Goal: Find specific page/section: Find specific page/section

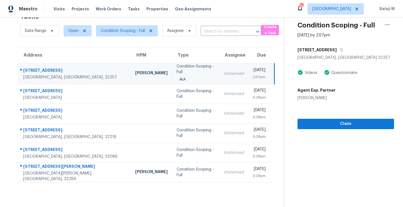
scroll to position [21, 0]
click at [172, 63] on td "Condition Scoping - Full ALA" at bounding box center [195, 73] width 47 height 21
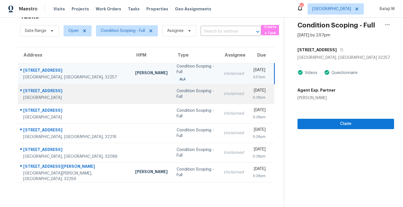
click at [172, 92] on td "Condition Scoping - Full" at bounding box center [195, 94] width 47 height 20
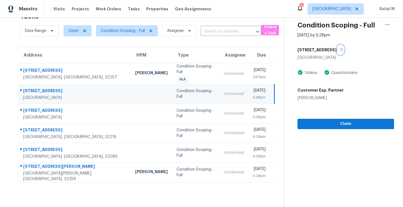
click at [340, 48] on icon "button" at bounding box center [341, 49] width 3 height 3
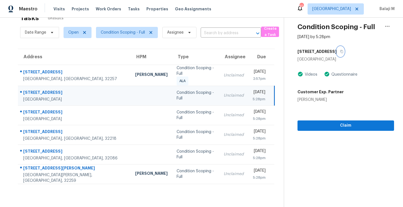
scroll to position [22, 0]
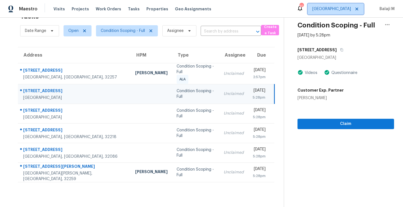
click at [347, 6] on span "[GEOGRAPHIC_DATA]" at bounding box center [331, 9] width 39 height 6
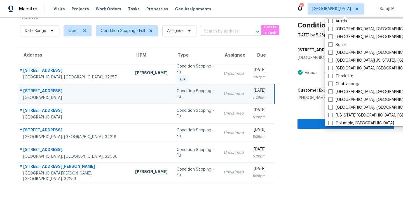
scroll to position [0, 0]
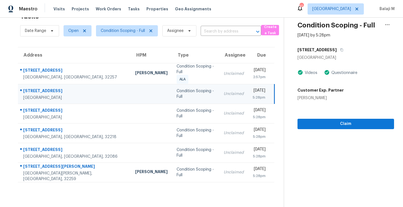
click at [172, 92] on td "Condition Scoping - Full" at bounding box center [195, 94] width 47 height 20
click at [340, 48] on icon "button" at bounding box center [341, 49] width 3 height 3
click at [119, 29] on span "Condition Scoping - Full" at bounding box center [123, 31] width 44 height 6
click at [79, 42] on section "Tasks 6 Results Date Range Open Condition Scoping - Full Assignee ​ Create a Ta…" at bounding box center [146, 108] width 275 height 198
click at [334, 10] on span "[GEOGRAPHIC_DATA]" at bounding box center [331, 9] width 39 height 6
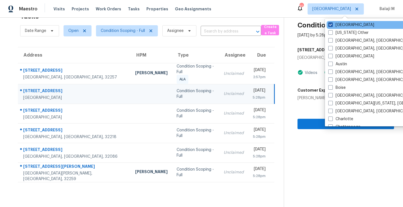
click at [339, 27] on label "[GEOGRAPHIC_DATA]" at bounding box center [351, 25] width 46 height 6
click at [332, 26] on input "[GEOGRAPHIC_DATA]" at bounding box center [330, 24] width 4 height 4
checkbox input "false"
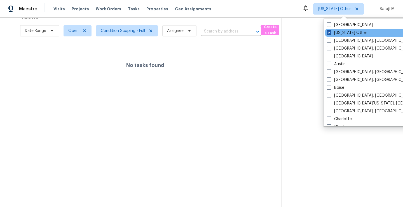
click at [348, 32] on label "[US_STATE] Other" at bounding box center [347, 33] width 40 height 6
click at [331, 32] on input "[US_STATE] Other" at bounding box center [329, 32] width 4 height 4
checkbox input "true"
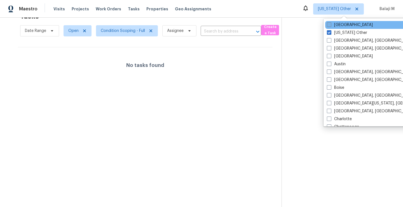
click at [341, 23] on label "[GEOGRAPHIC_DATA]" at bounding box center [350, 25] width 46 height 6
click at [331, 23] on input "[GEOGRAPHIC_DATA]" at bounding box center [329, 24] width 4 height 4
checkbox input "true"
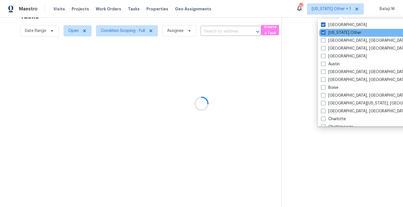
click at [341, 36] on div "[US_STATE] Other" at bounding box center [375, 33] width 113 height 8
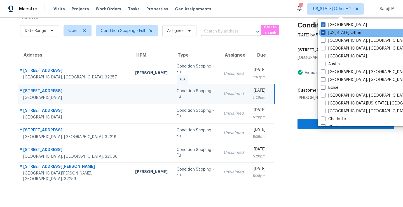
click at [341, 33] on label "[US_STATE] Other" at bounding box center [341, 33] width 40 height 6
click at [325, 33] on input "[US_STATE] Other" at bounding box center [323, 32] width 4 height 4
checkbox input "false"
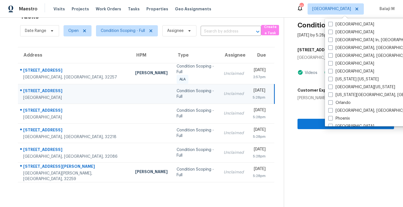
scroll to position [254, 0]
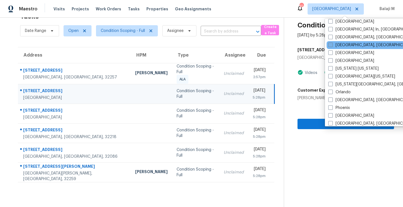
click at [343, 47] on label "[GEOGRAPHIC_DATA], [GEOGRAPHIC_DATA]" at bounding box center [371, 45] width 87 height 6
click at [332, 46] on input "[GEOGRAPHIC_DATA], [GEOGRAPHIC_DATA]" at bounding box center [330, 44] width 4 height 4
checkbox input "true"
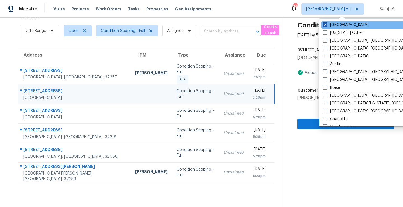
click at [337, 25] on label "[GEOGRAPHIC_DATA]" at bounding box center [346, 25] width 46 height 6
click at [326, 25] on input "[GEOGRAPHIC_DATA]" at bounding box center [325, 24] width 4 height 4
checkbox input "false"
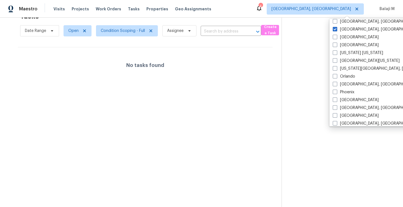
scroll to position [266, 0]
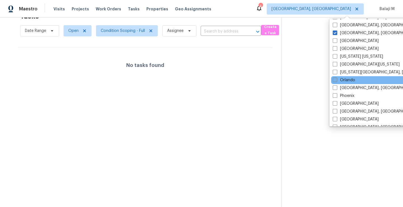
click at [354, 78] on label "Orlando" at bounding box center [344, 80] width 22 height 6
click at [336, 78] on input "Orlando" at bounding box center [335, 79] width 4 height 4
checkbox input "true"
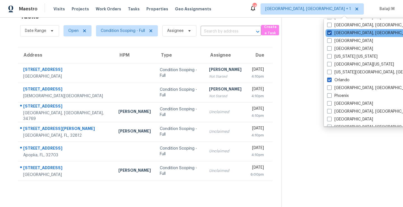
click at [351, 34] on label "[GEOGRAPHIC_DATA], [GEOGRAPHIC_DATA]" at bounding box center [370, 33] width 87 height 6
click at [331, 34] on input "[GEOGRAPHIC_DATA], [GEOGRAPHIC_DATA]" at bounding box center [329, 32] width 4 height 4
checkbox input "false"
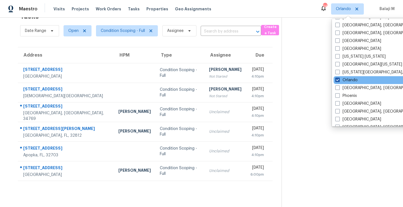
click at [347, 79] on label "Orlando" at bounding box center [346, 80] width 22 height 6
click at [339, 79] on input "Orlando" at bounding box center [337, 79] width 4 height 4
checkbox input "false"
checkbox input "true"
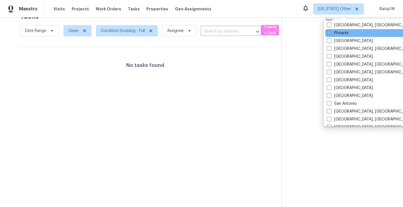
scroll to position [383, 0]
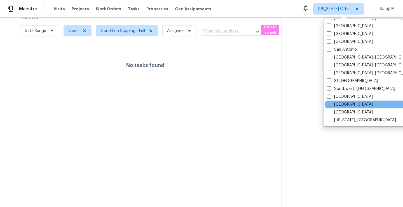
click at [346, 105] on div "[GEOGRAPHIC_DATA]" at bounding box center [381, 104] width 113 height 8
click at [337, 105] on label "[GEOGRAPHIC_DATA]" at bounding box center [350, 105] width 46 height 6
click at [331, 105] on input "[GEOGRAPHIC_DATA]" at bounding box center [329, 104] width 4 height 4
checkbox input "true"
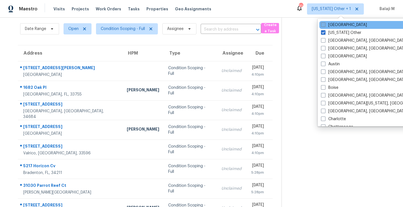
click at [341, 26] on label "[GEOGRAPHIC_DATA]" at bounding box center [344, 25] width 46 height 6
click at [325, 26] on input "[GEOGRAPHIC_DATA]" at bounding box center [323, 24] width 4 height 4
checkbox input "true"
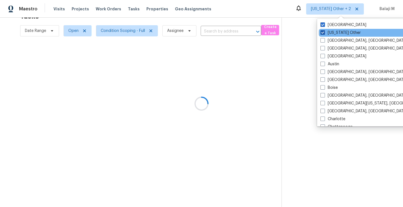
click at [341, 32] on label "[US_STATE] Other" at bounding box center [340, 33] width 40 height 6
click at [324, 32] on input "[US_STATE] Other" at bounding box center [322, 32] width 4 height 4
checkbox input "false"
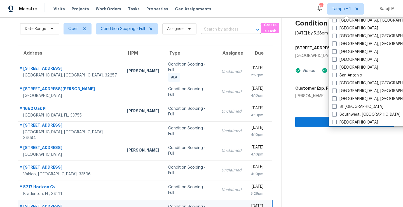
scroll to position [383, 0]
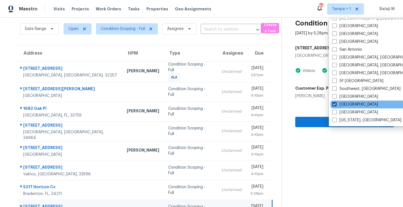
click at [344, 105] on label "[GEOGRAPHIC_DATA]" at bounding box center [355, 105] width 46 height 6
click at [336, 105] on input "[GEOGRAPHIC_DATA]" at bounding box center [334, 104] width 4 height 4
checkbox input "false"
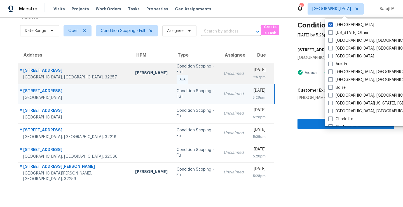
click at [177, 67] on div "Condition Scoping - Full" at bounding box center [196, 69] width 38 height 11
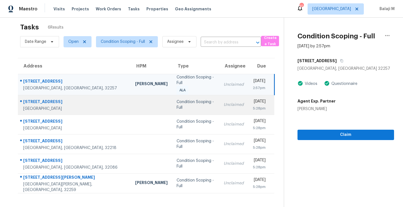
scroll to position [22, 0]
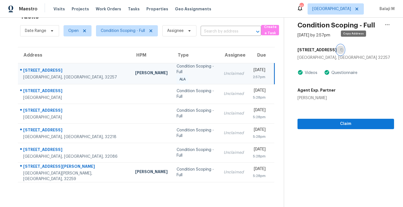
click at [343, 48] on icon "button" at bounding box center [341, 49] width 3 height 3
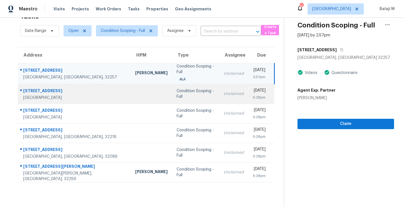
click at [172, 84] on td "Condition Scoping - Full" at bounding box center [195, 94] width 47 height 20
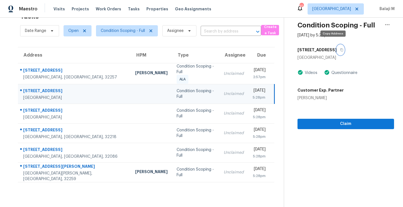
click at [340, 48] on icon "button" at bounding box center [341, 49] width 3 height 3
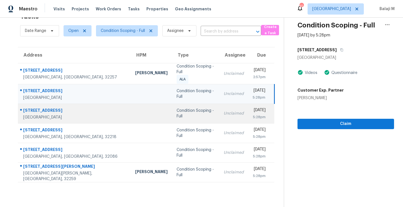
click at [131, 104] on td at bounding box center [151, 114] width 41 height 20
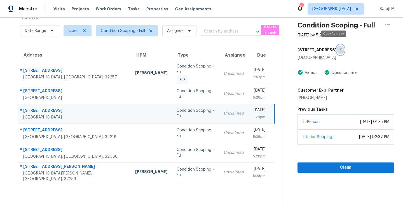
click at [340, 48] on icon "button" at bounding box center [341, 49] width 3 height 3
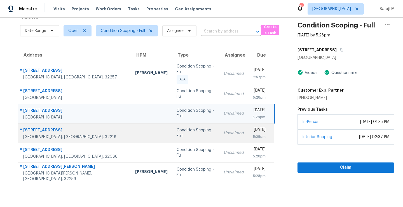
click at [177, 127] on div "Condition Scoping - Full" at bounding box center [196, 132] width 38 height 11
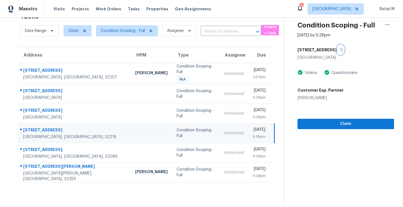
click at [340, 48] on icon "button" at bounding box center [341, 49] width 3 height 3
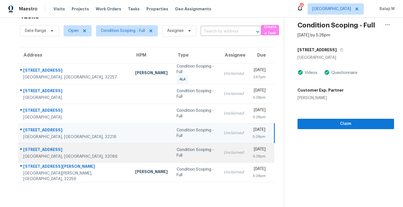
click at [177, 148] on div "Condition Scoping - Full" at bounding box center [196, 152] width 38 height 11
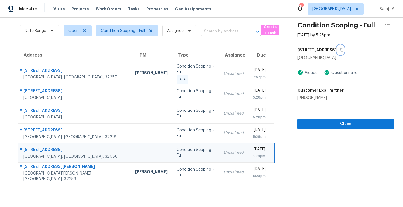
click at [340, 48] on icon "button" at bounding box center [341, 49] width 3 height 3
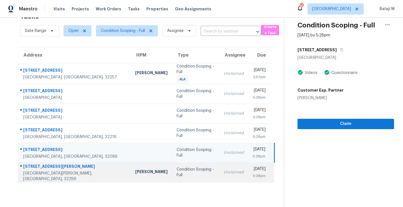
click at [177, 167] on div "Condition Scoping - Full" at bounding box center [196, 172] width 38 height 11
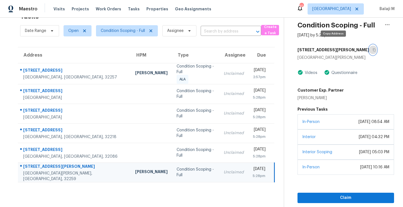
click at [373, 48] on icon "button" at bounding box center [374, 49] width 3 height 3
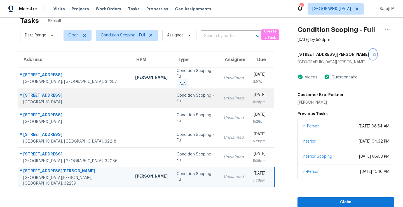
scroll to position [0, 0]
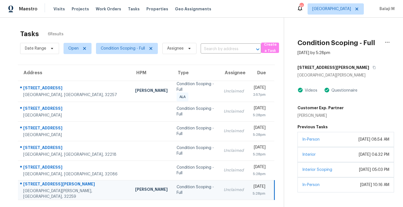
click at [340, 3] on div "Maestro Visits Projects Work Orders Tasks Properties Geo Assignments 10 [GEOGRA…" at bounding box center [201, 9] width 403 height 18
click at [340, 7] on span "[GEOGRAPHIC_DATA]" at bounding box center [331, 9] width 39 height 6
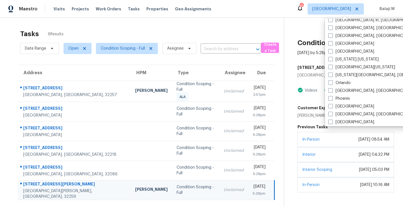
scroll to position [262, 0]
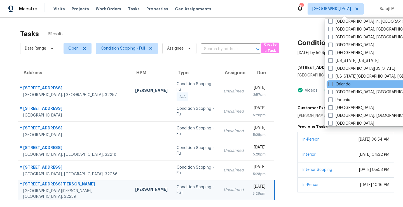
click at [351, 86] on div "Orlando" at bounding box center [383, 84] width 113 height 8
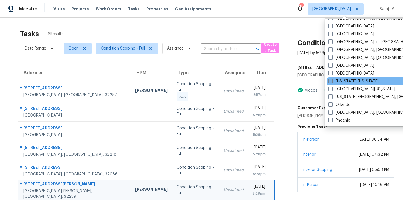
scroll to position [247, 0]
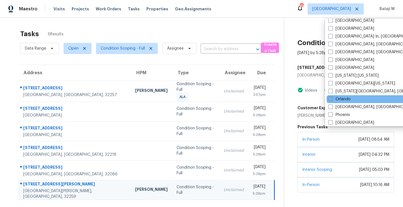
click at [340, 99] on label "Orlando" at bounding box center [339, 99] width 22 height 6
click at [332, 99] on input "Orlando" at bounding box center [330, 98] width 4 height 4
checkbox input "true"
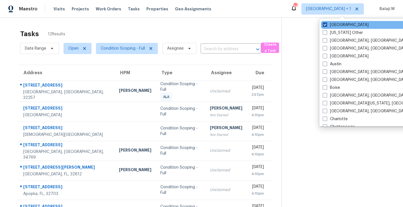
click at [340, 25] on label "[GEOGRAPHIC_DATA]" at bounding box center [346, 25] width 46 height 6
click at [326, 25] on input "[GEOGRAPHIC_DATA]" at bounding box center [325, 24] width 4 height 4
checkbox input "false"
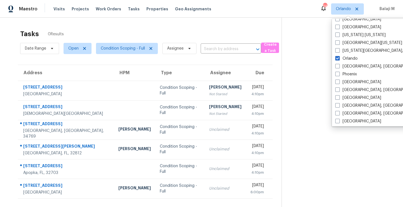
scroll to position [294, 0]
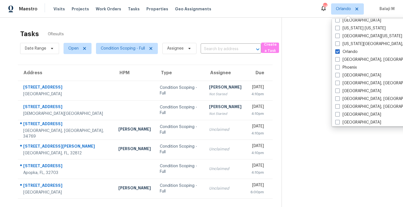
click at [264, 26] on div "Tasks 0 Results Date Range Open Condition Scoping - Full Assignee ​ Create a Ta…" at bounding box center [201, 121] width 403 height 207
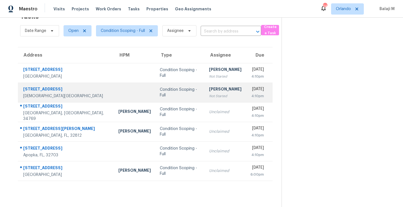
scroll to position [0, 0]
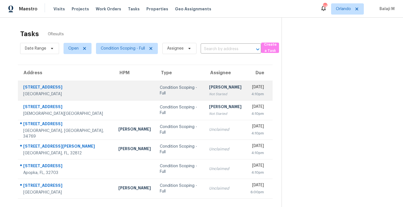
click at [155, 94] on td "Condition Scoping - Full" at bounding box center [179, 91] width 49 height 20
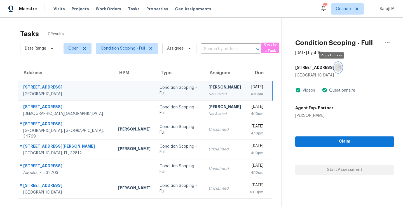
click at [338, 68] on icon "button" at bounding box center [339, 67] width 3 height 3
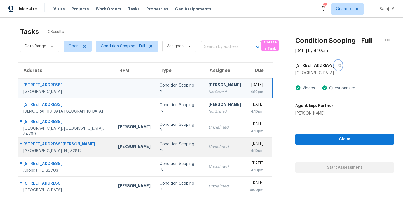
scroll to position [2, 0]
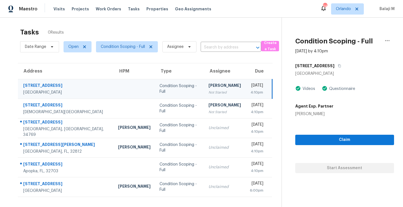
click at [118, 91] on td at bounding box center [134, 89] width 41 height 20
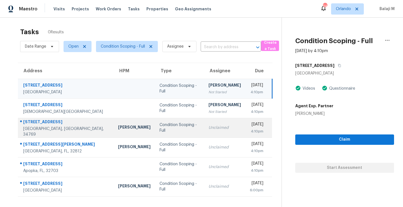
scroll to position [0, 0]
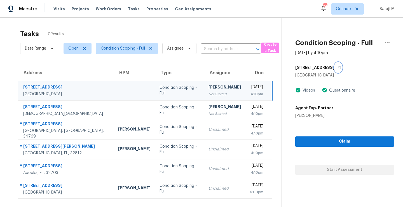
click at [338, 67] on icon "button" at bounding box center [339, 67] width 3 height 3
click at [338, 68] on icon "button" at bounding box center [339, 67] width 3 height 3
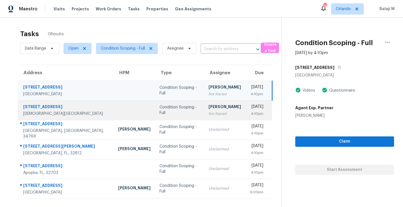
click at [250, 109] on div "[DATE]" at bounding box center [256, 107] width 13 height 7
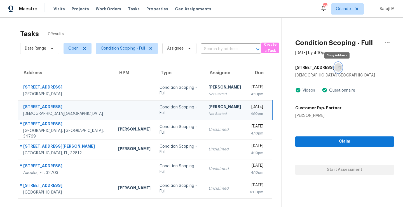
click at [338, 69] on icon "button" at bounding box center [339, 67] width 3 height 3
click at [160, 112] on div "Condition Scoping - Full" at bounding box center [180, 109] width 40 height 11
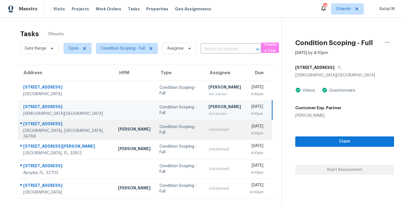
click at [155, 124] on td "Condition Scoping - Full" at bounding box center [179, 130] width 49 height 20
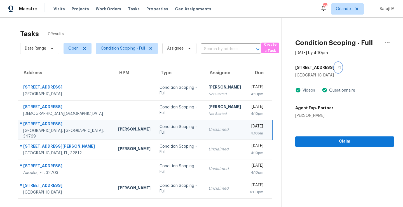
click at [338, 66] on icon "button" at bounding box center [339, 67] width 3 height 3
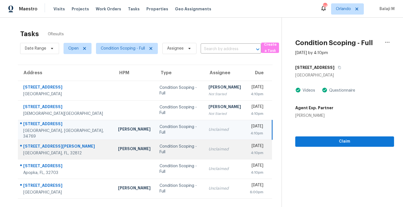
click at [118, 147] on div "[PERSON_NAME]" at bounding box center [134, 149] width 32 height 7
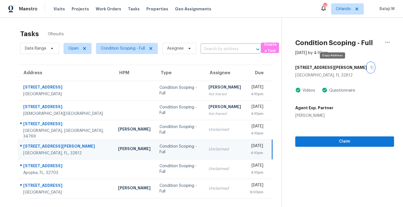
click at [370, 67] on icon "button" at bounding box center [371, 67] width 3 height 3
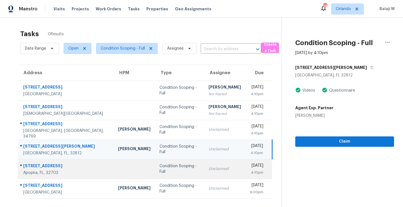
click at [120, 166] on td at bounding box center [134, 169] width 41 height 20
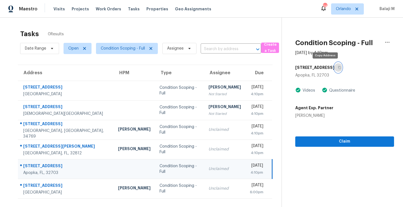
click at [338, 68] on icon "button" at bounding box center [339, 67] width 3 height 3
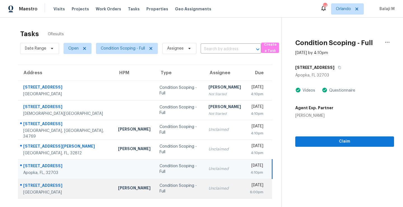
click at [118, 186] on div "[PERSON_NAME]" at bounding box center [134, 188] width 32 height 7
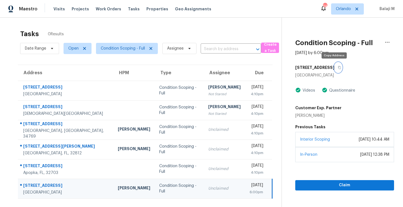
click at [338, 67] on icon "button" at bounding box center [339, 67] width 3 height 3
click at [196, 30] on div "Tasks 0 Results" at bounding box center [150, 34] width 261 height 15
click at [340, 11] on span "Orlando" at bounding box center [343, 9] width 15 height 6
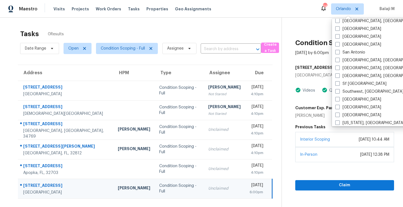
scroll to position [383, 0]
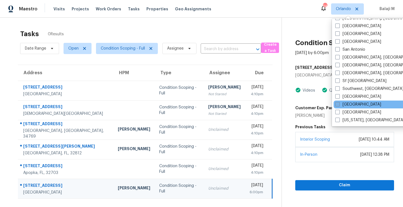
click at [345, 106] on label "[GEOGRAPHIC_DATA]" at bounding box center [358, 105] width 46 height 6
click at [339, 105] on input "[GEOGRAPHIC_DATA]" at bounding box center [337, 104] width 4 height 4
checkbox input "true"
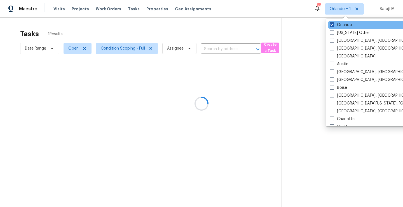
click at [336, 25] on label "Orlando" at bounding box center [341, 25] width 22 height 6
click at [333, 25] on input "Orlando" at bounding box center [332, 24] width 4 height 4
checkbox input "false"
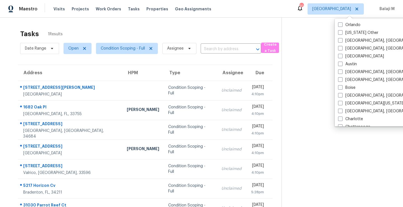
click at [326, 41] on section at bounding box center [338, 130] width 113 height 224
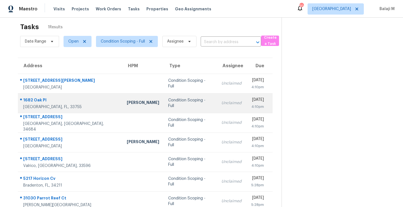
scroll to position [4, 0]
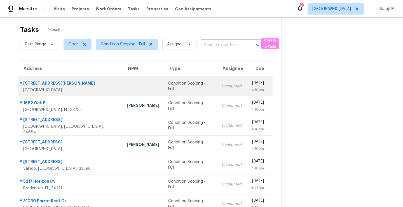
click at [168, 88] on div "Condition Scoping - Full" at bounding box center [190, 86] width 44 height 11
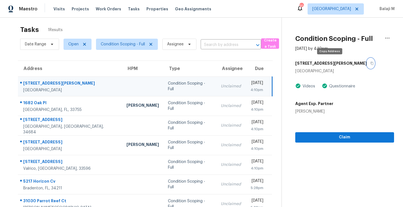
click at [370, 63] on icon "button" at bounding box center [371, 63] width 3 height 3
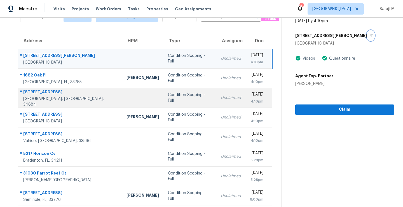
scroll to position [31, 0]
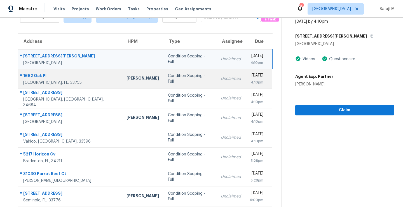
click at [172, 81] on div "Condition Scoping - Full" at bounding box center [190, 78] width 44 height 11
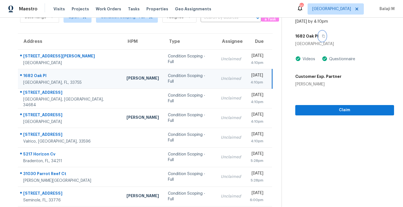
click at [322, 36] on icon "button" at bounding box center [323, 35] width 3 height 3
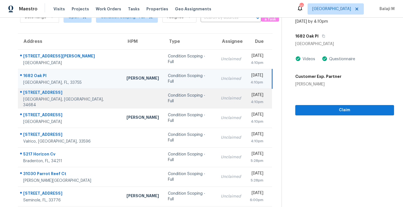
click at [122, 102] on td at bounding box center [142, 98] width 41 height 20
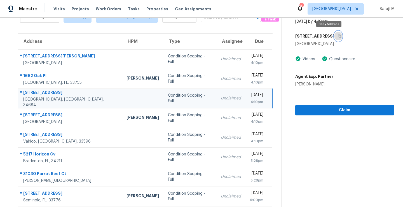
click at [338, 37] on icon "button" at bounding box center [339, 36] width 3 height 3
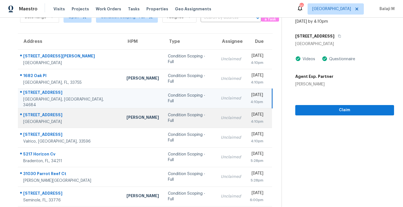
click at [168, 118] on div "Condition Scoping - Full" at bounding box center [190, 117] width 44 height 11
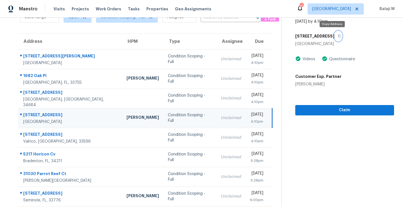
click at [338, 36] on icon "button" at bounding box center [339, 35] width 3 height 3
click at [163, 121] on td "Condition Scoping - Full" at bounding box center [189, 118] width 53 height 20
click at [338, 37] on icon "button" at bounding box center [339, 35] width 3 height 3
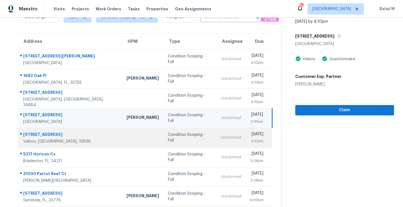
click at [81, 135] on div "[STREET_ADDRESS]" at bounding box center [70, 135] width 94 height 7
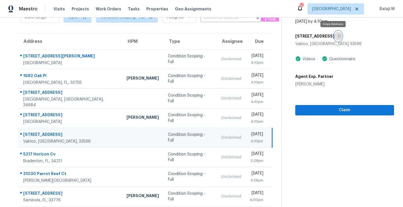
click at [338, 35] on icon "button" at bounding box center [339, 35] width 3 height 3
